Goal: Find specific page/section: Find specific page/section

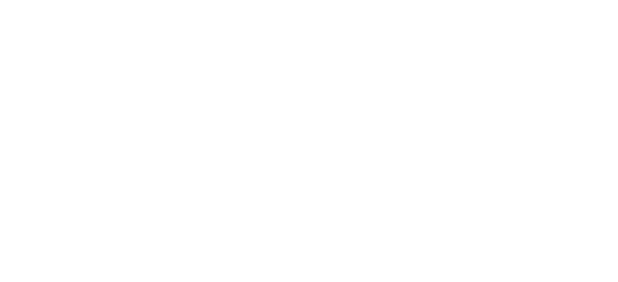
scroll to position [189, 0]
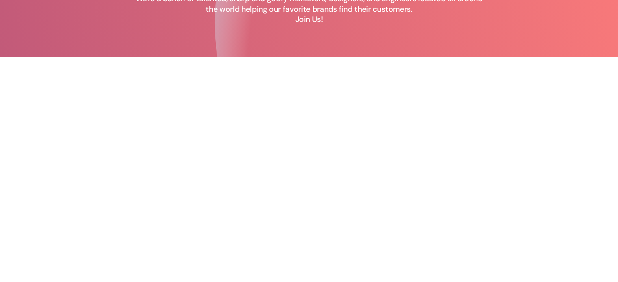
scroll to position [0, 0]
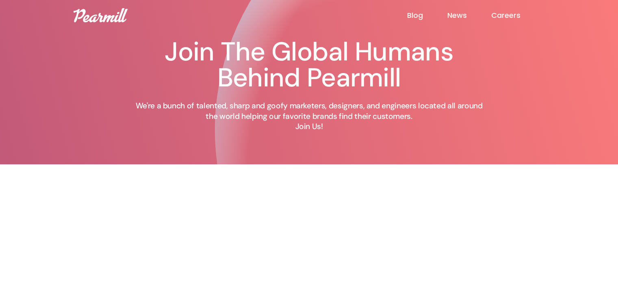
click at [500, 21] on div "Blog News Careers" at bounding box center [309, 15] width 488 height 14
click at [502, 13] on link "Careers" at bounding box center [518, 16] width 54 height 10
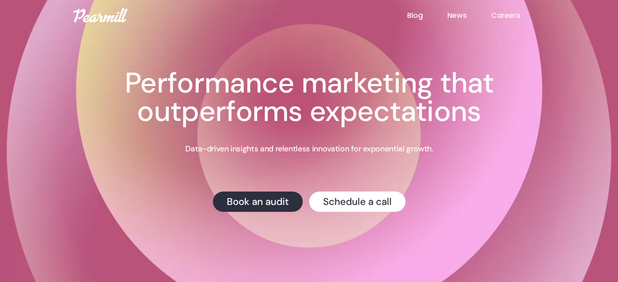
click at [502, 17] on link "Careers" at bounding box center [518, 15] width 54 height 11
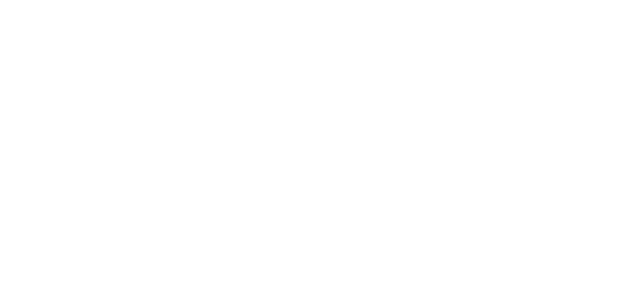
scroll to position [395, 0]
